Goal: Task Accomplishment & Management: Manage account settings

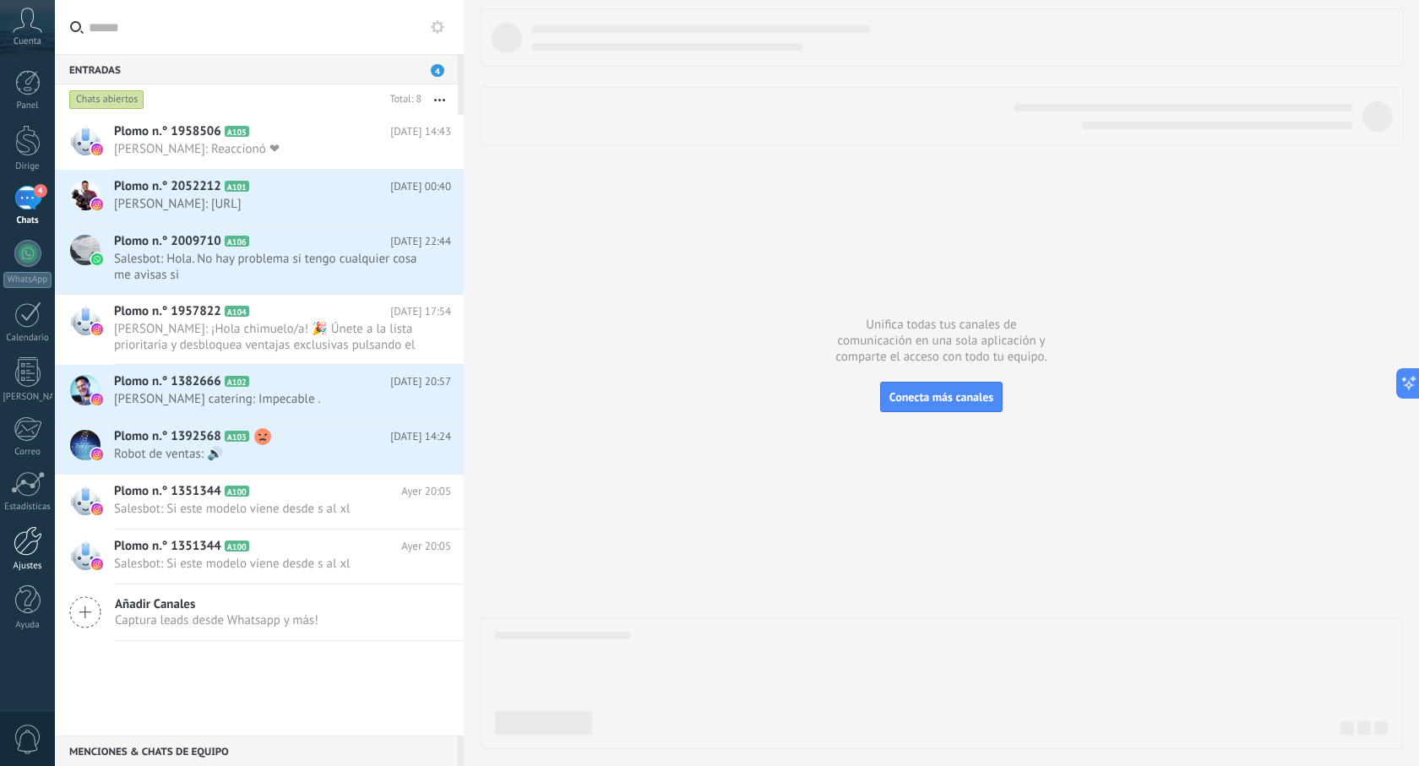
click at [36, 559] on link "Ajustes" at bounding box center [27, 549] width 55 height 46
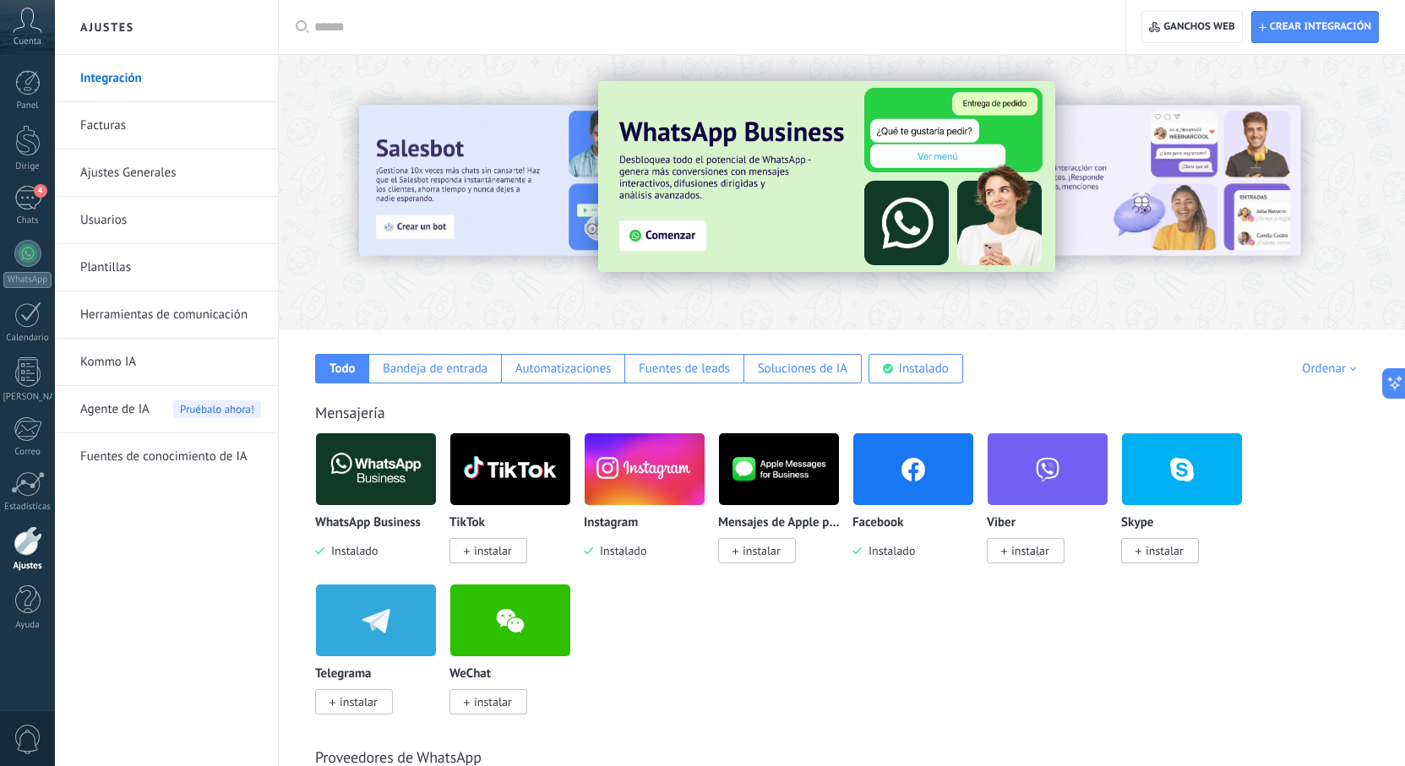
click at [155, 367] on link "Kommo IA" at bounding box center [170, 362] width 181 height 47
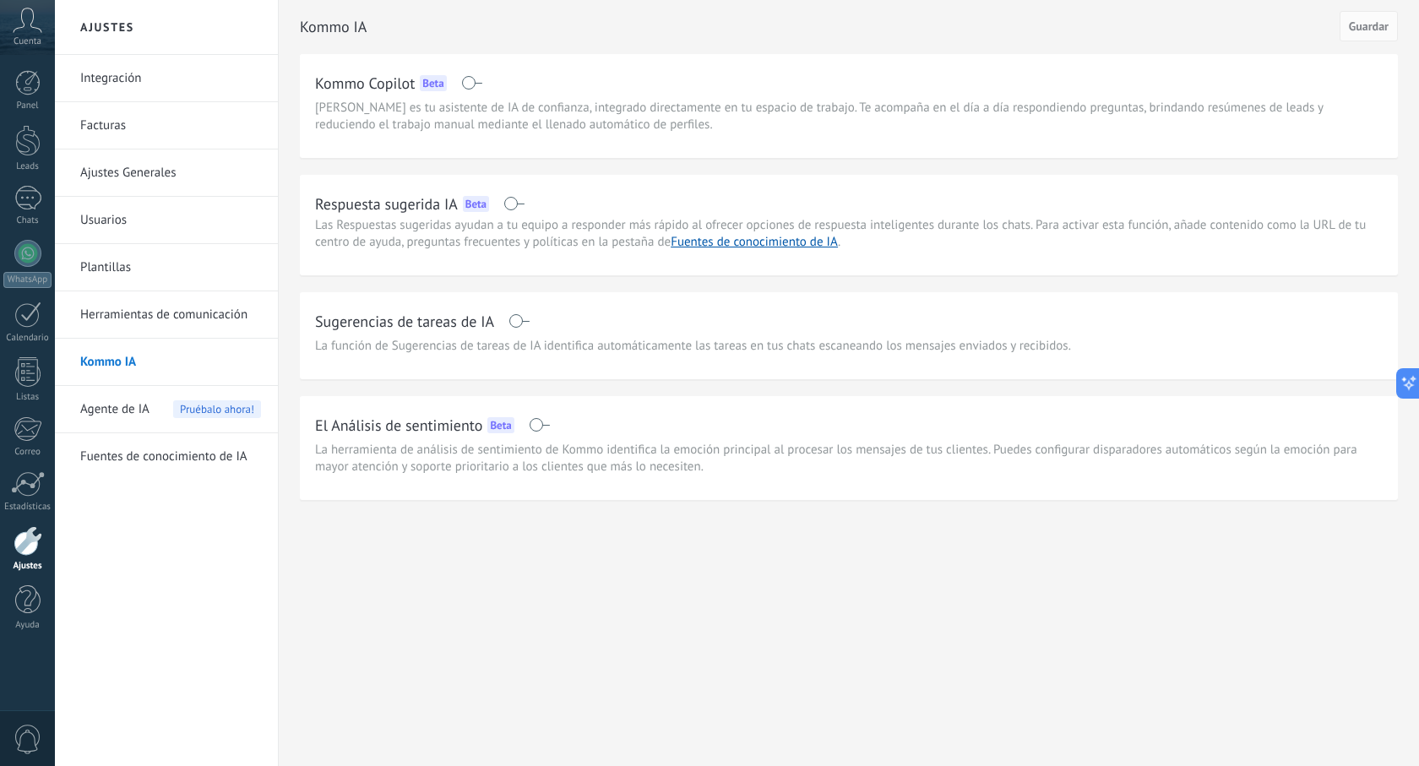
click at [463, 83] on span at bounding box center [471, 83] width 21 height 14
click at [513, 202] on span at bounding box center [513, 204] width 21 height 14
click at [518, 323] on span at bounding box center [518, 321] width 21 height 14
click at [537, 425] on span at bounding box center [539, 425] width 21 height 14
click at [478, 90] on div "Kommo Copilot Beta" at bounding box center [849, 82] width 1068 height 27
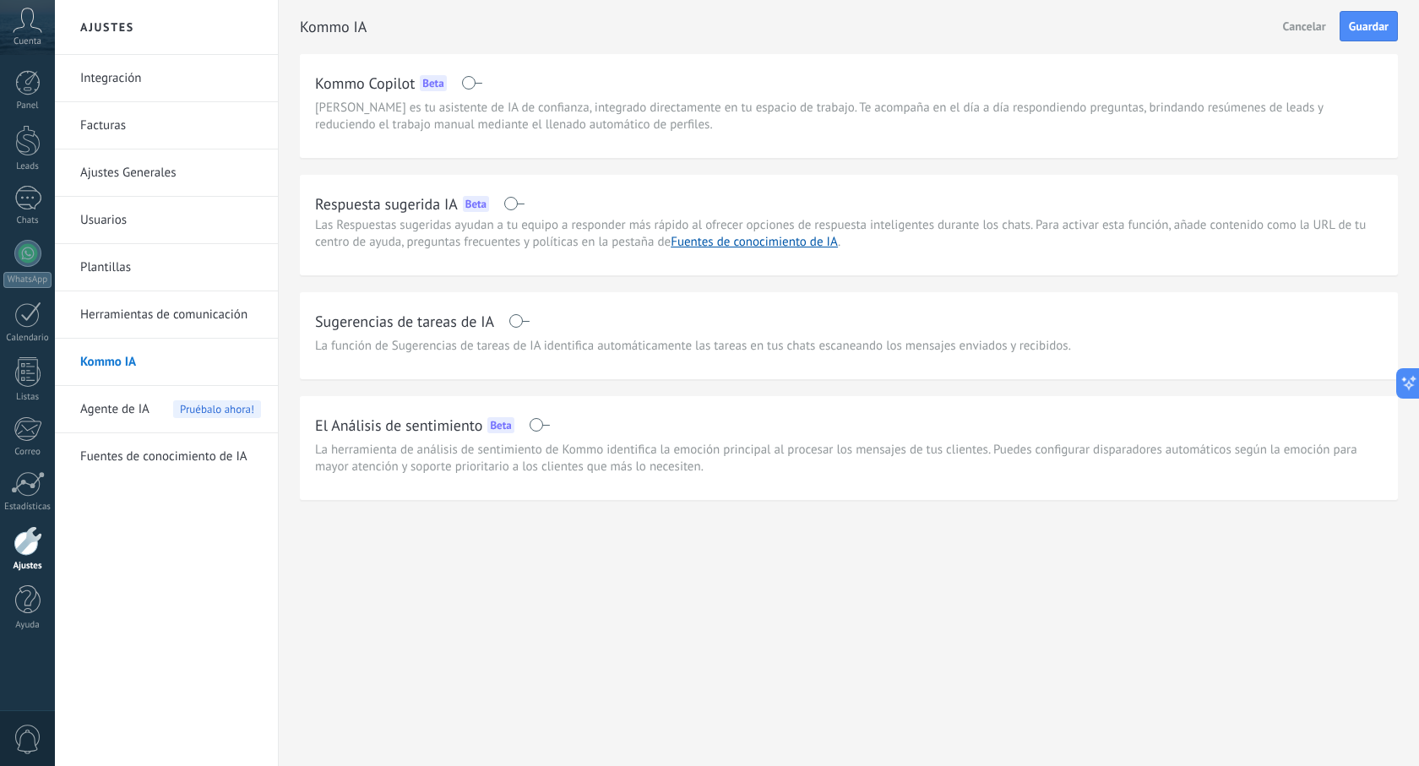
click at [479, 83] on span at bounding box center [471, 83] width 21 height 14
click at [519, 206] on span at bounding box center [513, 204] width 21 height 14
click at [523, 324] on span at bounding box center [518, 321] width 21 height 14
click at [544, 425] on span at bounding box center [539, 425] width 21 height 14
